Goal: Transaction & Acquisition: Purchase product/service

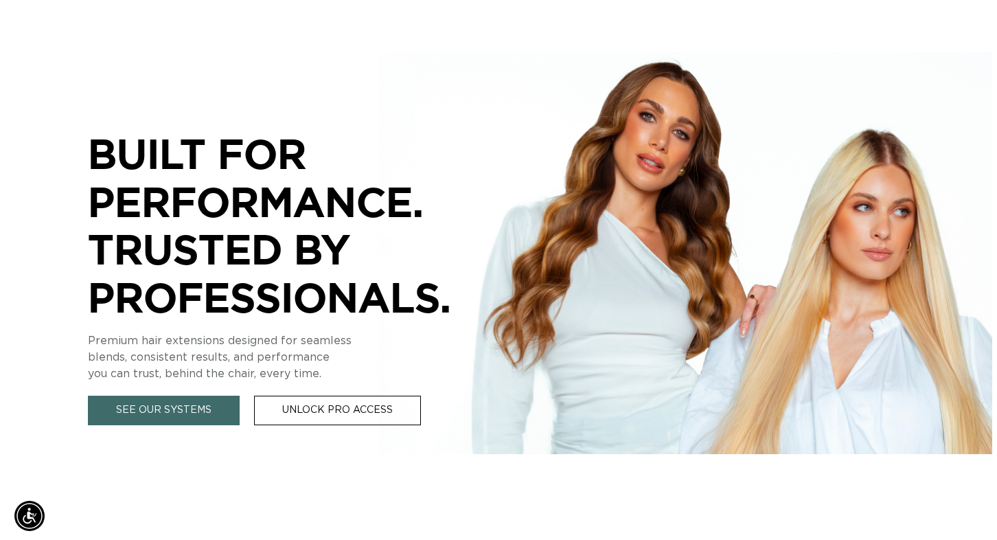
scroll to position [284, 0]
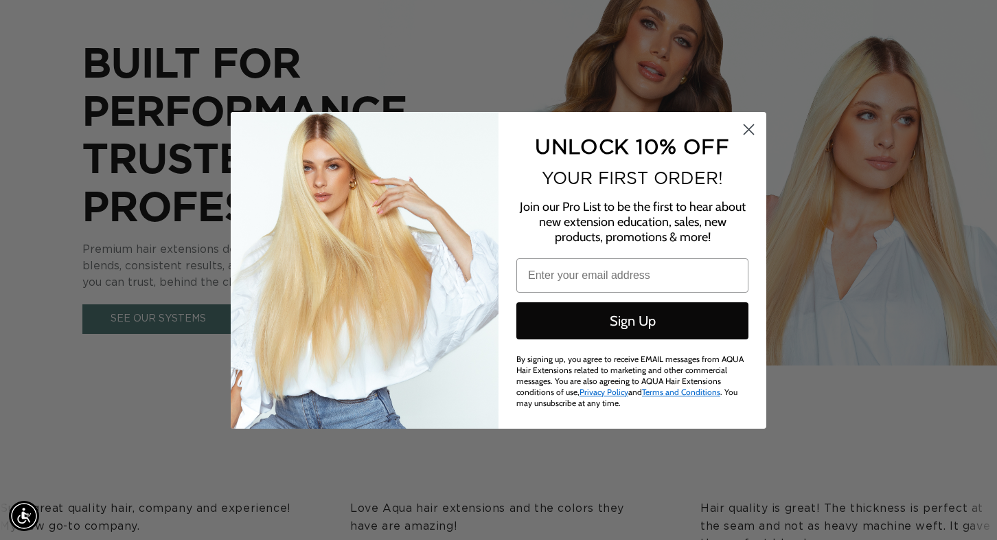
click at [744, 140] on circle "Close dialog" at bounding box center [749, 128] width 23 height 23
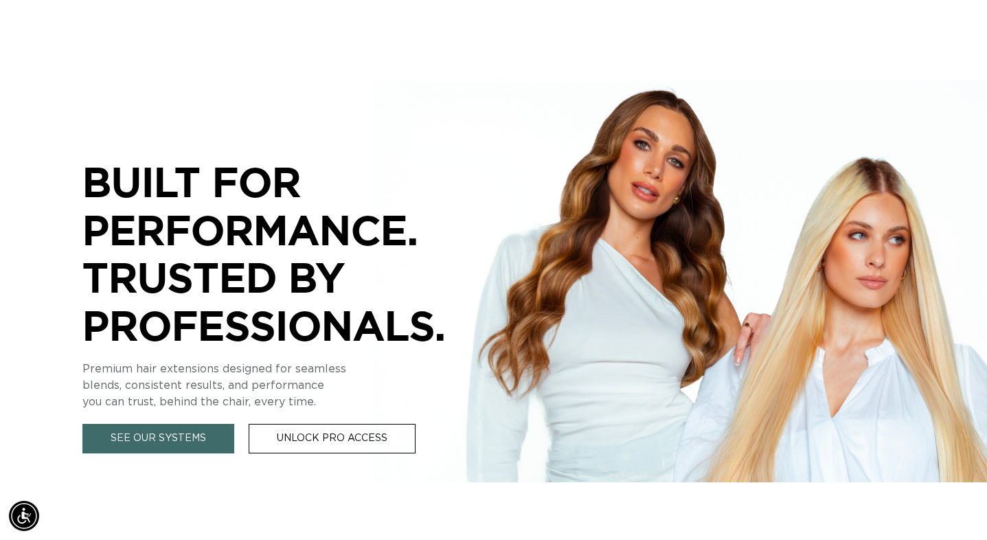
scroll to position [30, 0]
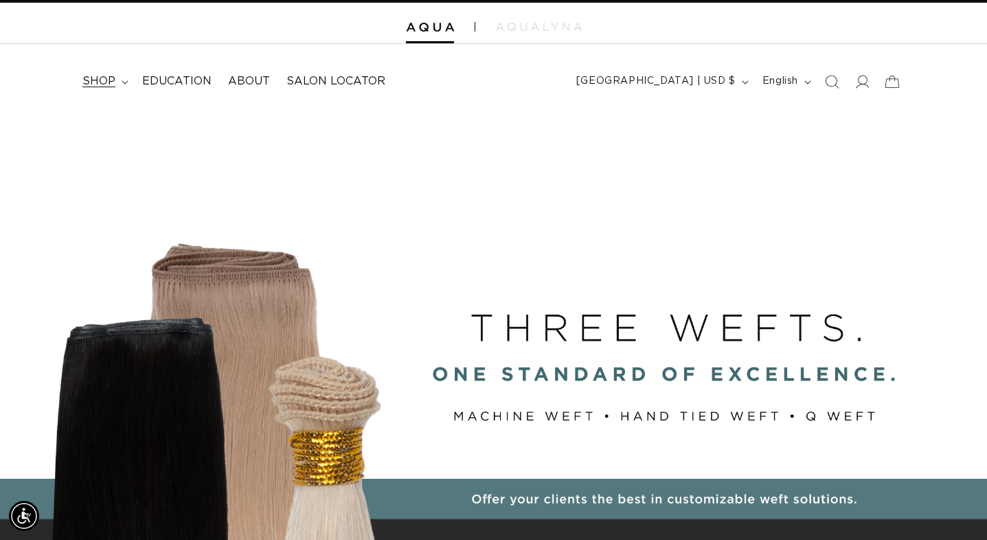
click at [124, 82] on icon at bounding box center [125, 81] width 6 height 3
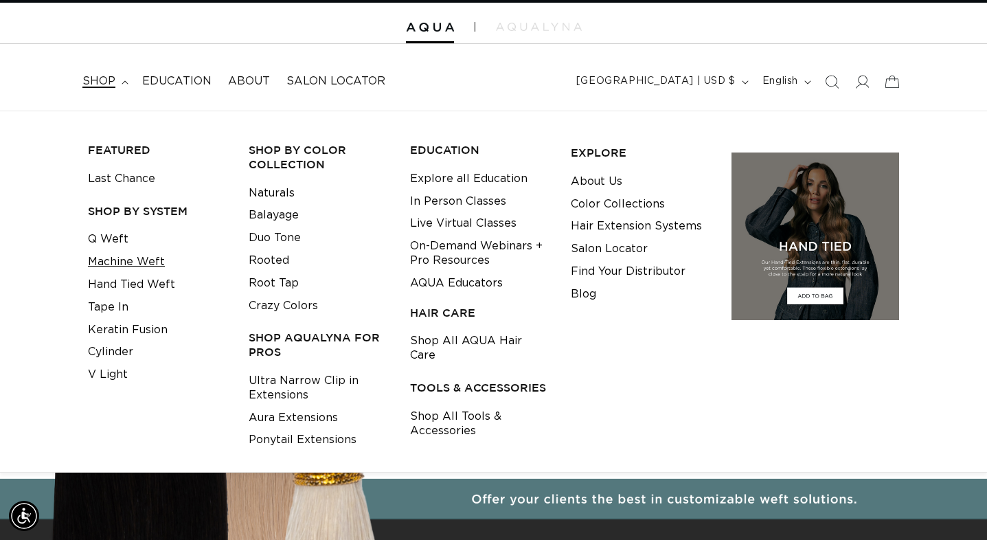
click at [145, 253] on link "Machine Weft" at bounding box center [126, 262] width 77 height 23
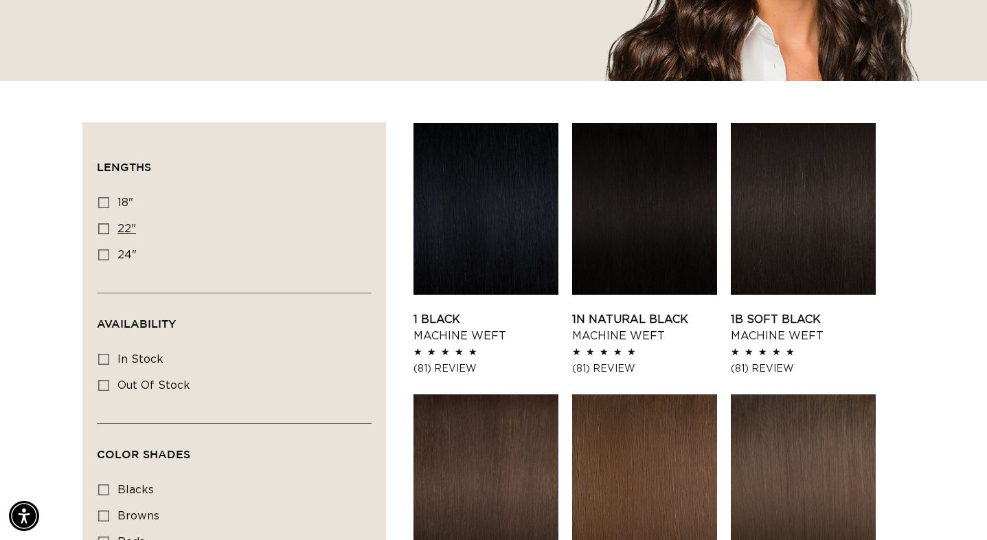
scroll to position [0, 1779]
click at [109, 232] on label "22" 22" (33 products)" at bounding box center [230, 229] width 264 height 26
click at [109, 232] on input "22" 22" (33 products)" at bounding box center [103, 228] width 11 height 11
checkbox input "true"
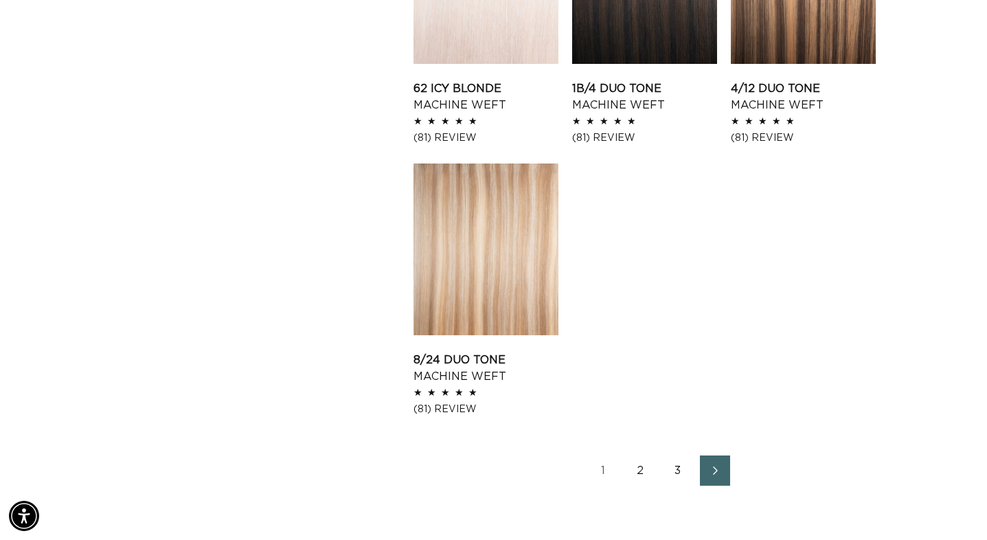
scroll to position [1968, 0]
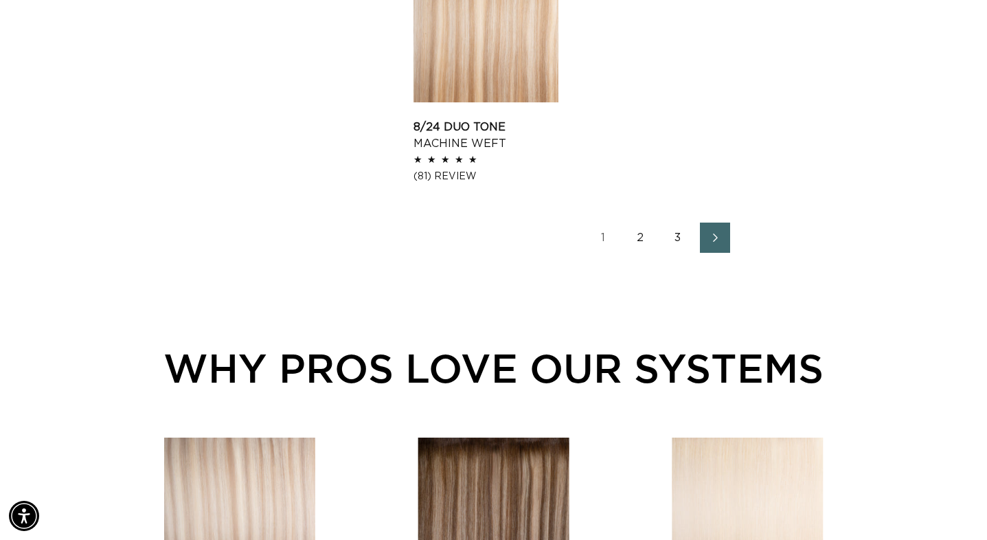
click at [639, 236] on link "2" at bounding box center [641, 238] width 30 height 30
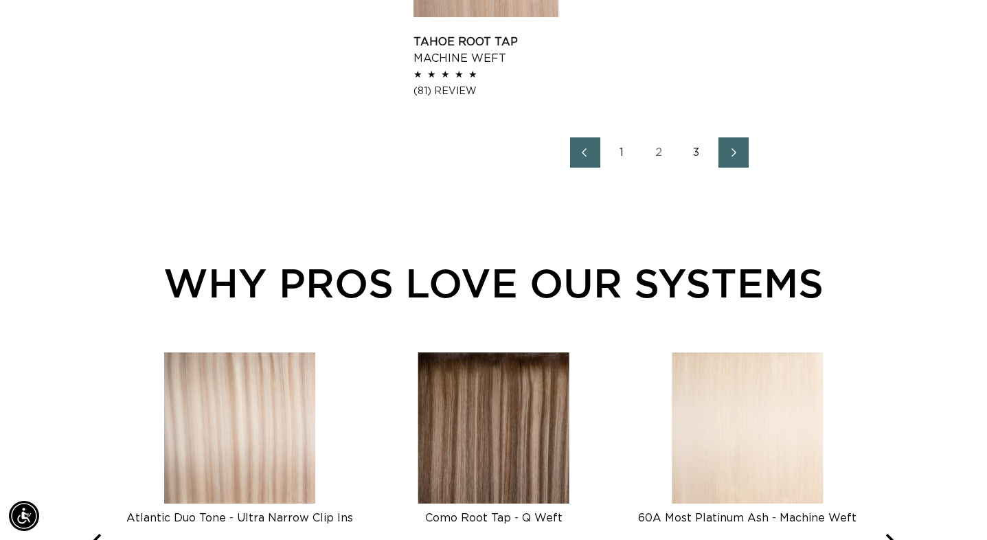
scroll to position [0, 1779]
click at [700, 150] on link "3" at bounding box center [696, 152] width 30 height 30
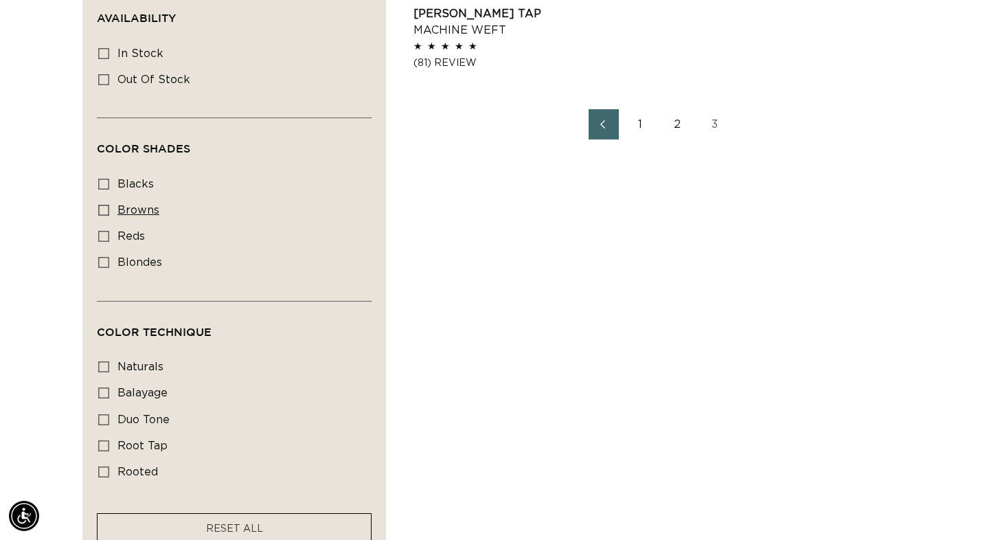
scroll to position [0, 889]
click at [137, 179] on span "blacks" at bounding box center [135, 184] width 36 height 11
click at [109, 179] on input "blacks blacks (3 products)" at bounding box center [103, 184] width 11 height 11
checkbox input "true"
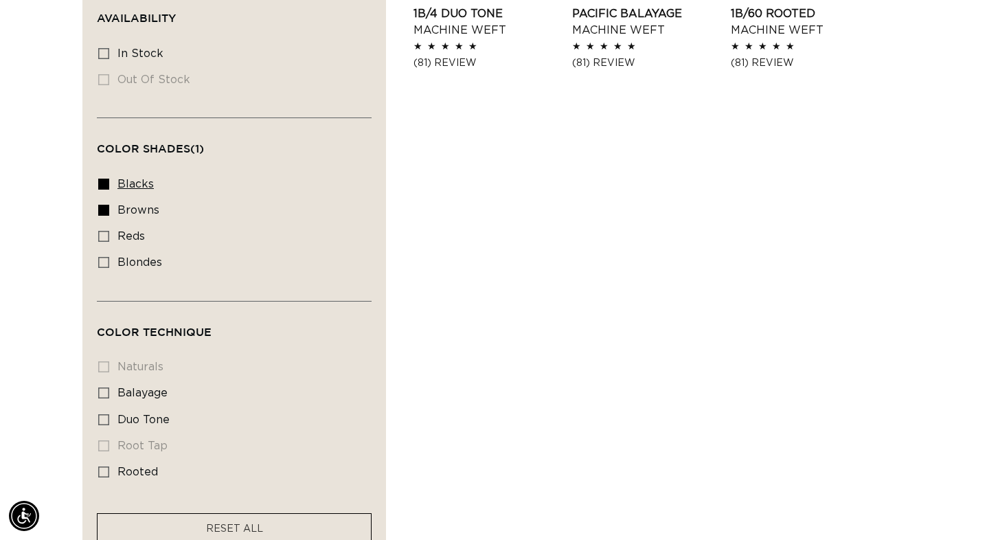
click at [104, 179] on icon at bounding box center [103, 184] width 11 height 11
click at [104, 179] on input "blacks blacks (3 products)" at bounding box center [103, 184] width 11 height 11
checkbox input "false"
click at [107, 257] on icon at bounding box center [103, 262] width 11 height 11
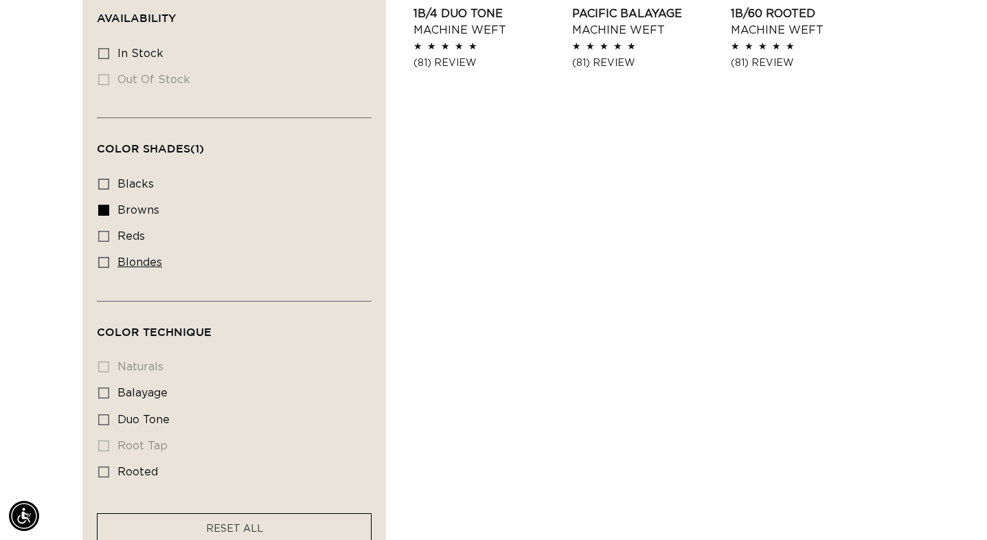
click at [107, 257] on input "blondes blondes (18 products)" at bounding box center [103, 262] width 11 height 11
checkbox input "true"
